Goal: Transaction & Acquisition: Purchase product/service

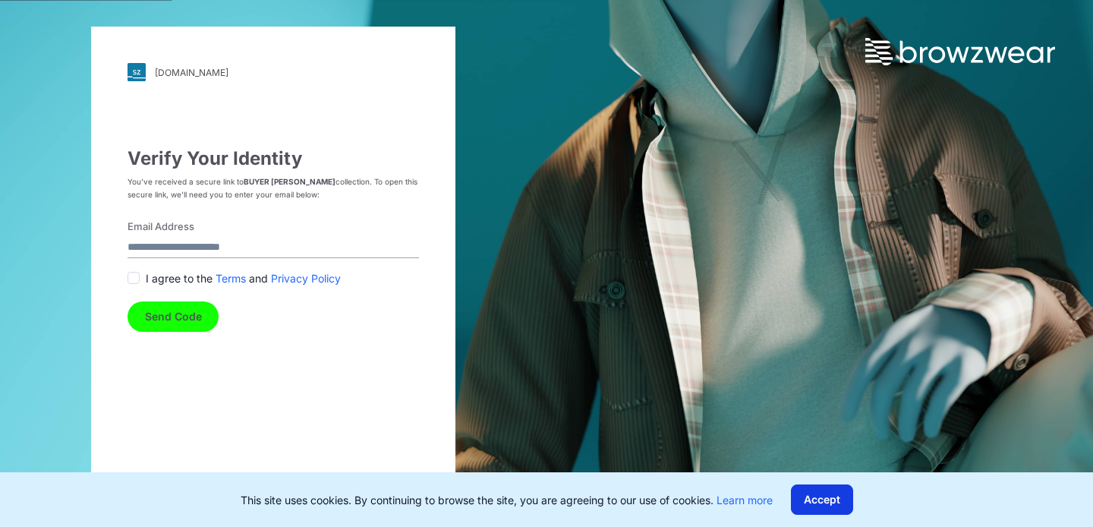
click at [831, 499] on button "Accept" at bounding box center [822, 499] width 62 height 30
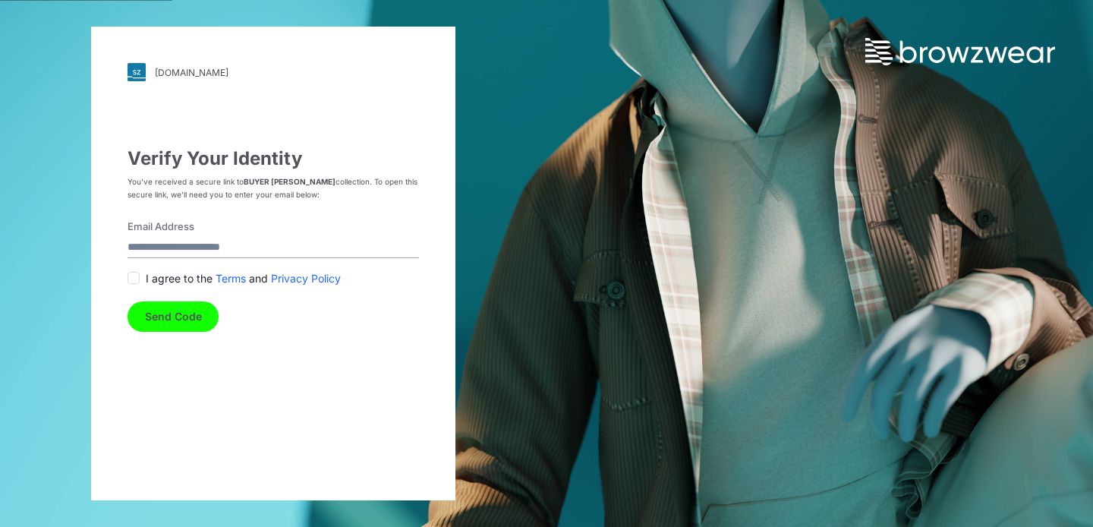
click at [128, 278] on span at bounding box center [134, 278] width 12 height 12
click at [178, 244] on input "Email Address" at bounding box center [274, 248] width 292 height 20
click at [264, 246] on input "**********" at bounding box center [274, 248] width 292 height 20
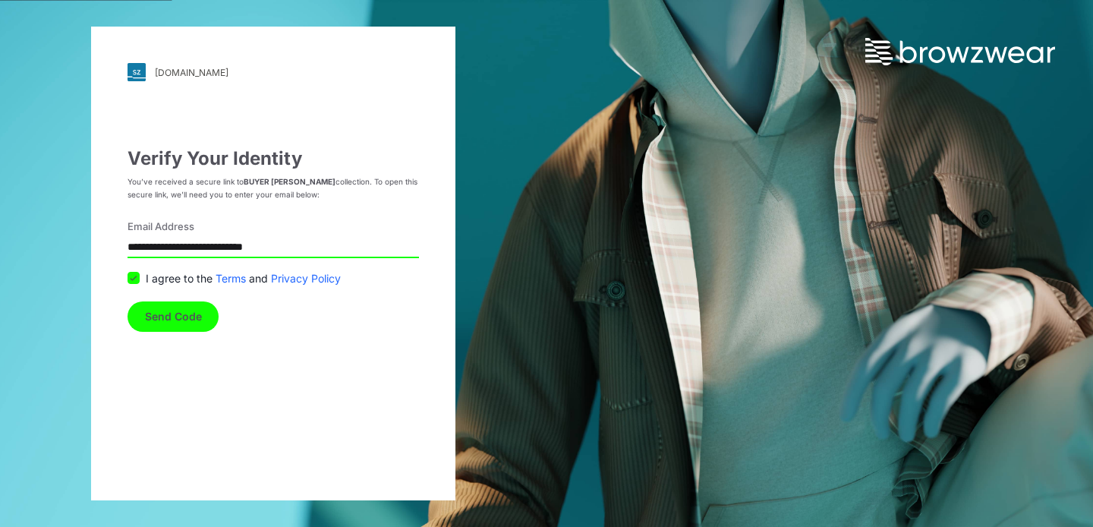
type input "**********"
click at [206, 302] on button "Send Code" at bounding box center [173, 316] width 91 height 30
click at [185, 314] on div "submit" at bounding box center [173, 316] width 91 height 15
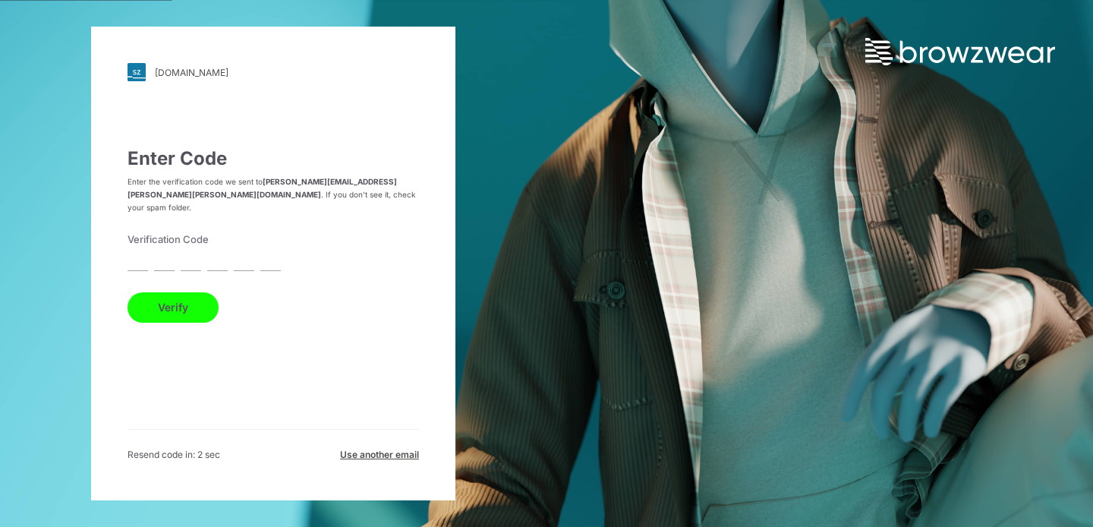
click at [138, 251] on input "text" at bounding box center [138, 261] width 20 height 20
paste input "*"
type input "*"
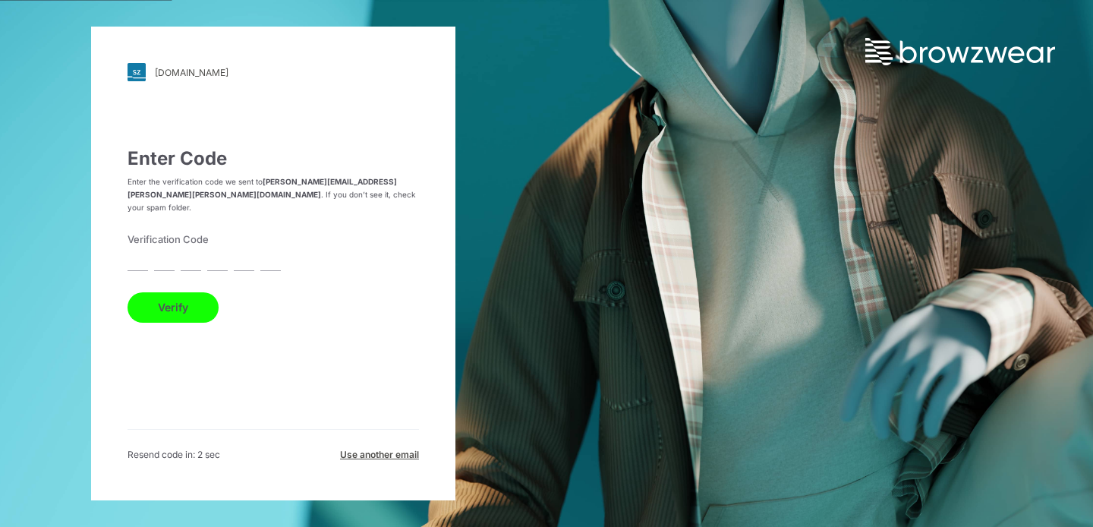
type input "*"
click at [164, 292] on button "Verify" at bounding box center [173, 307] width 91 height 30
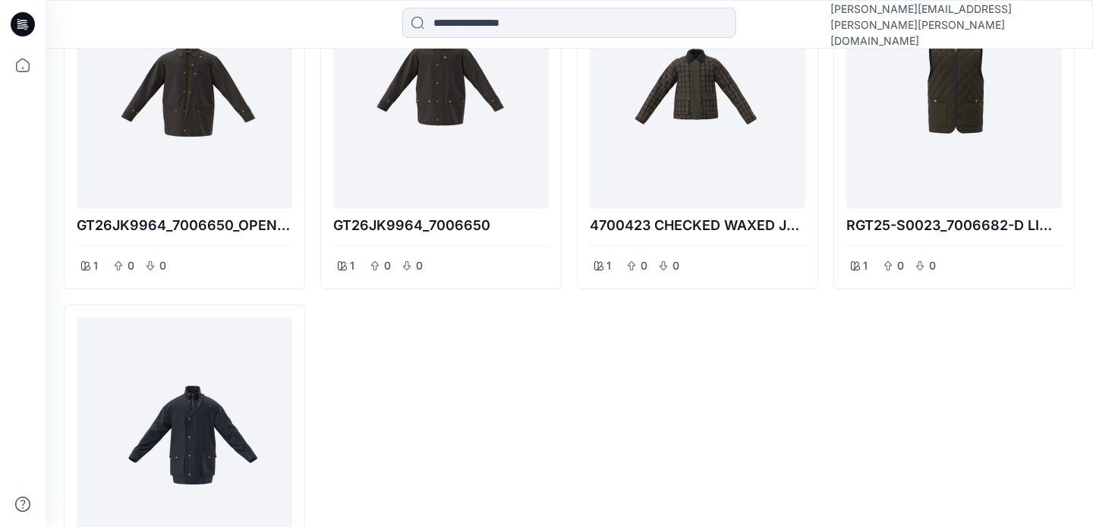
scroll to position [631, 0]
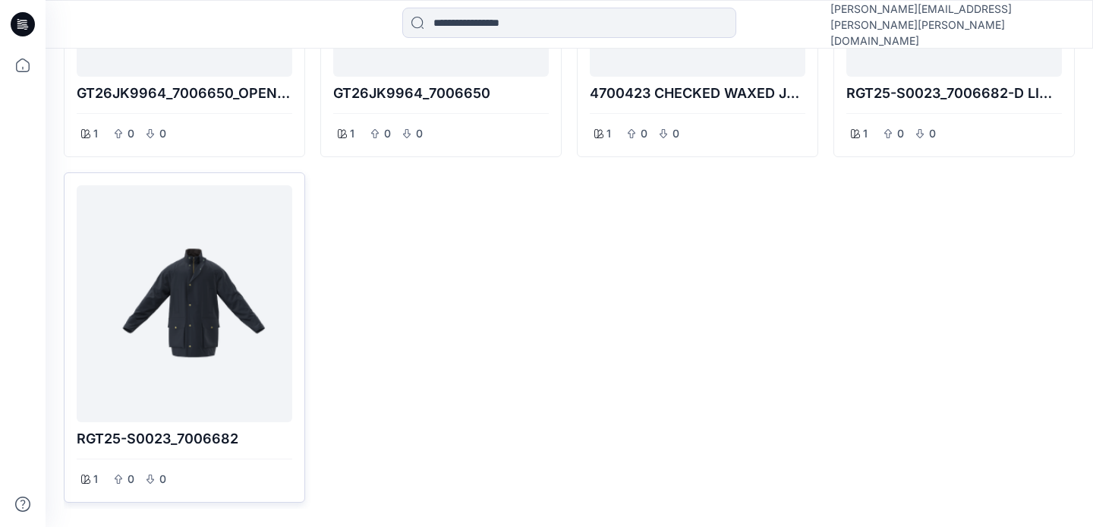
click at [156, 437] on p "RGT25-S0023_7006682" at bounding box center [185, 438] width 216 height 21
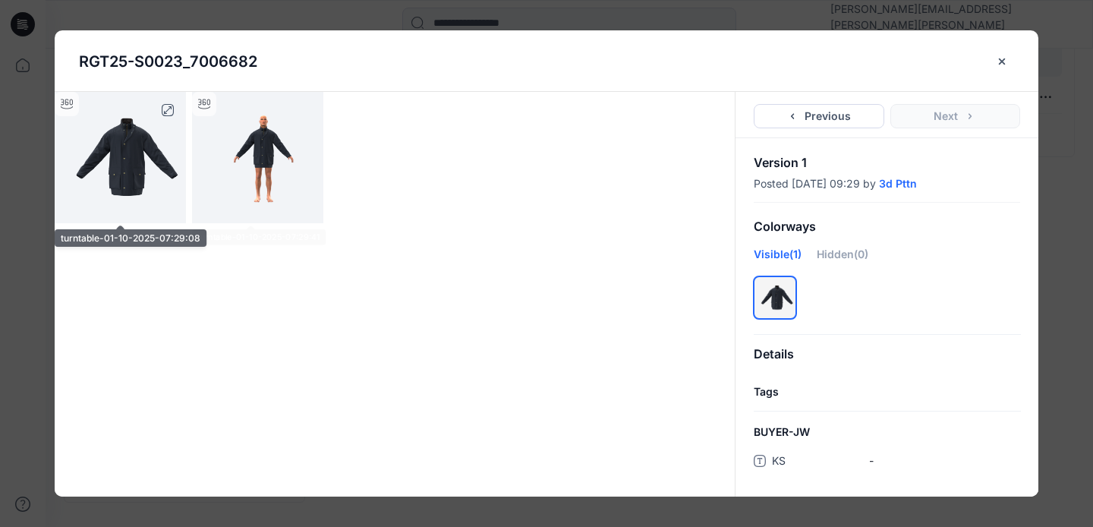
click at [128, 169] on img at bounding box center [120, 157] width 131 height 131
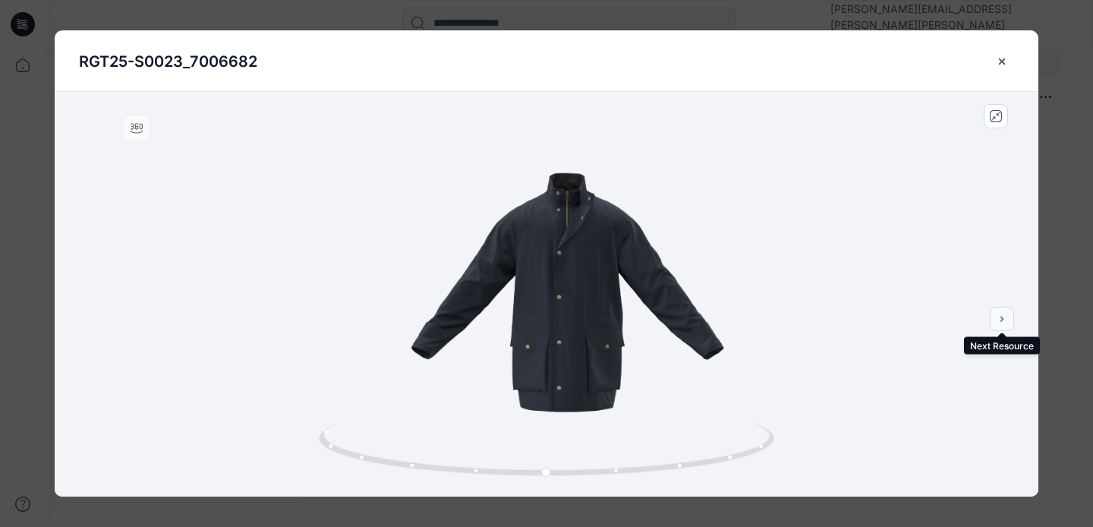
click at [1006, 325] on button "next" at bounding box center [1002, 319] width 24 height 24
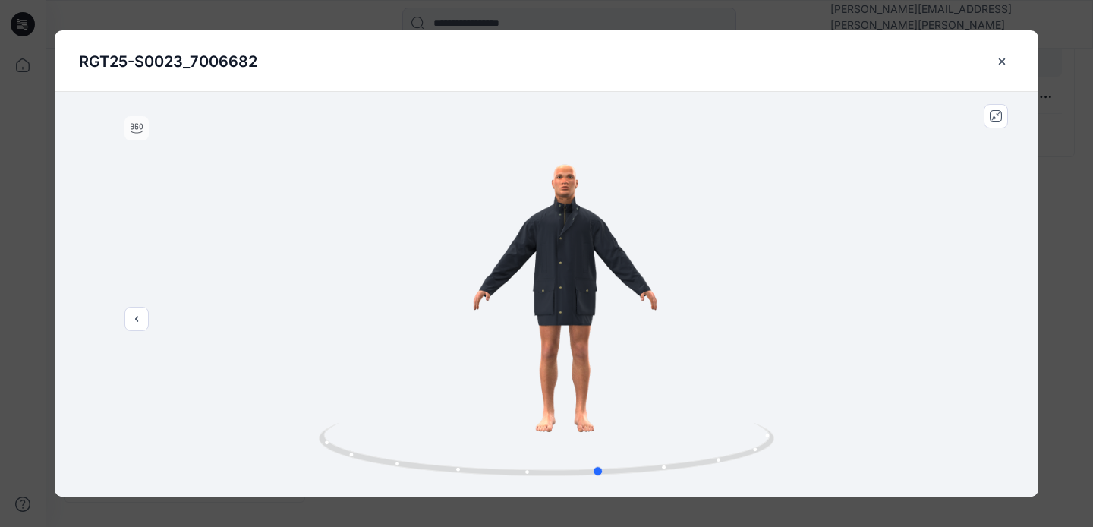
drag, startPoint x: 542, startPoint y: 367, endPoint x: 607, endPoint y: 374, distance: 64.9
click at [607, 374] on div at bounding box center [547, 294] width 984 height 405
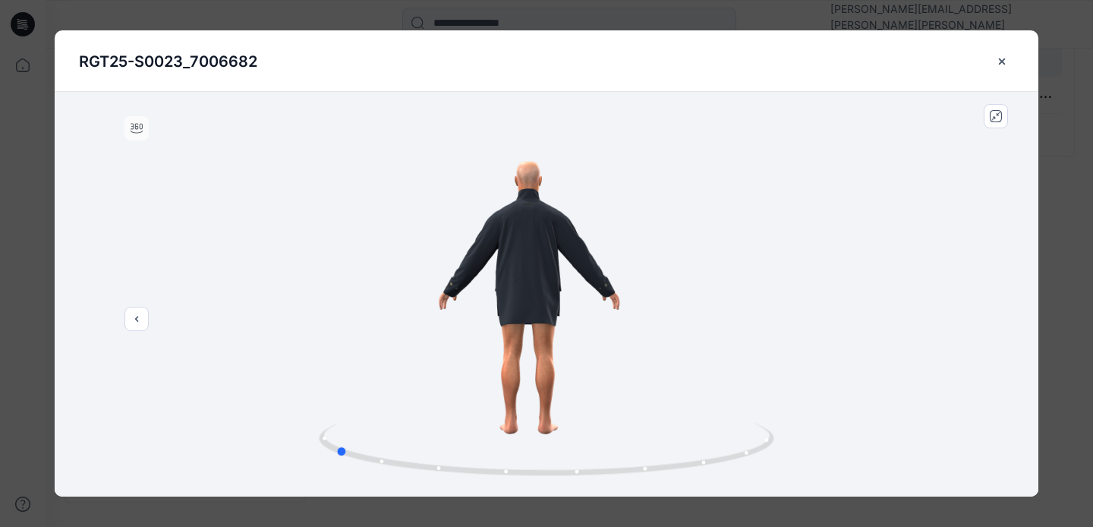
drag, startPoint x: 585, startPoint y: 481, endPoint x: 739, endPoint y: 480, distance: 154.1
click at [739, 480] on img at bounding box center [547, 460] width 456 height 74
click at [130, 317] on button "previous" at bounding box center [137, 319] width 24 height 24
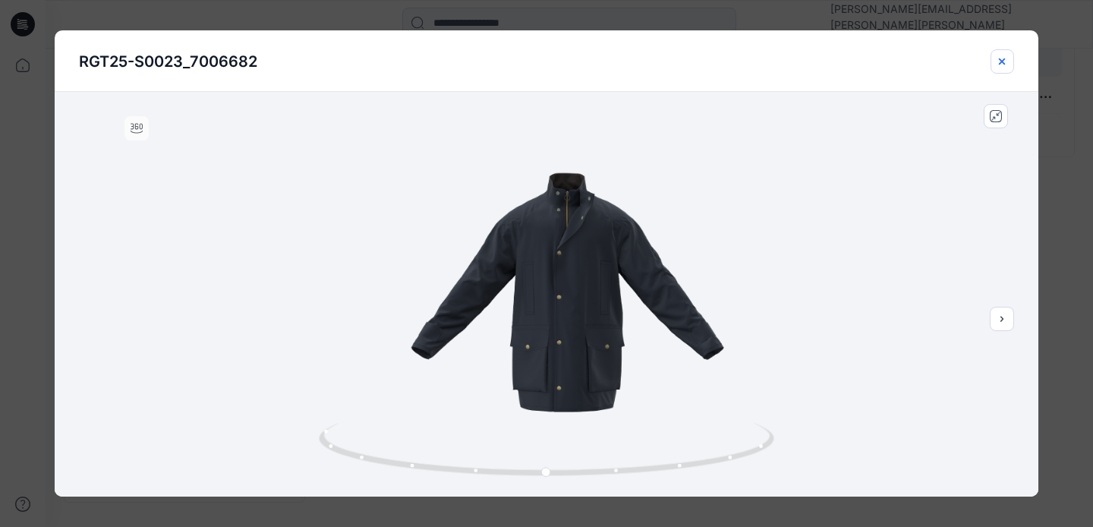
click at [1006, 63] on icon "close-btn" at bounding box center [1002, 61] width 12 height 12
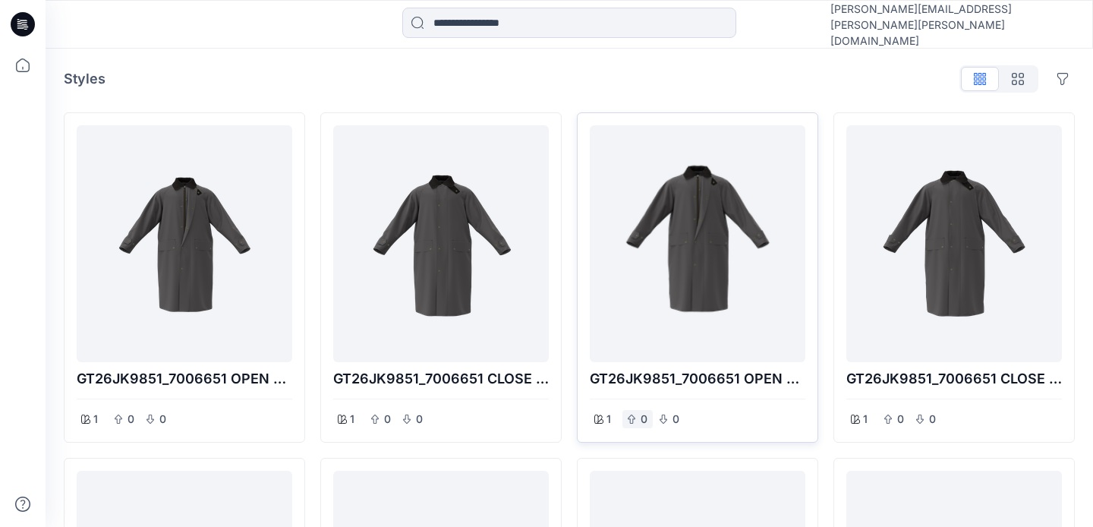
scroll to position [232, 0]
